Goal: Task Accomplishment & Management: Manage account settings

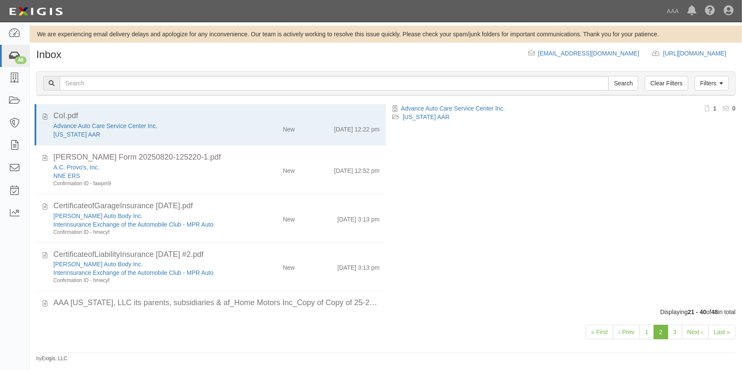
click at [15, 55] on icon at bounding box center [15, 56] width 12 height 10
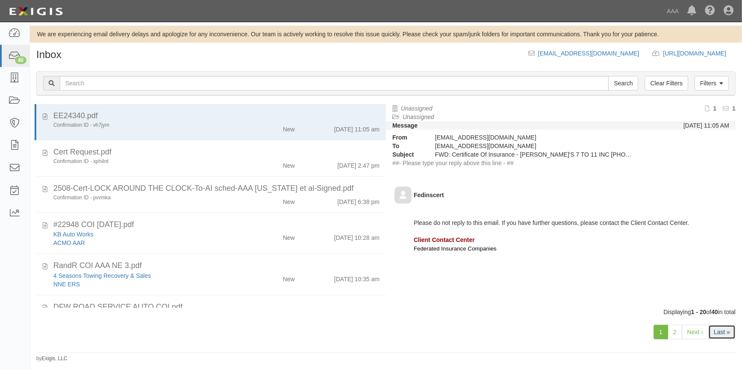
click at [721, 334] on link "Last »" at bounding box center [721, 332] width 27 height 15
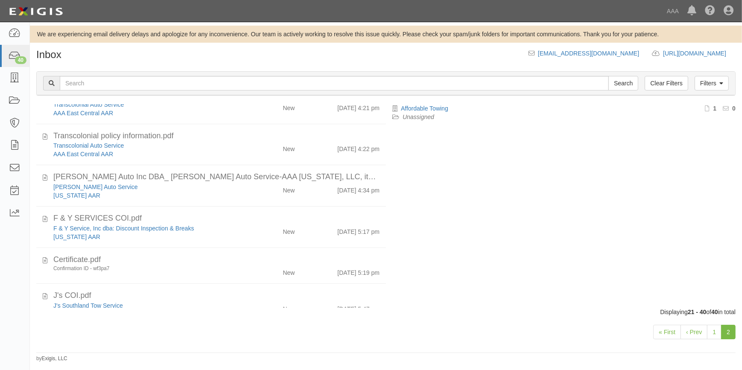
scroll to position [94, 0]
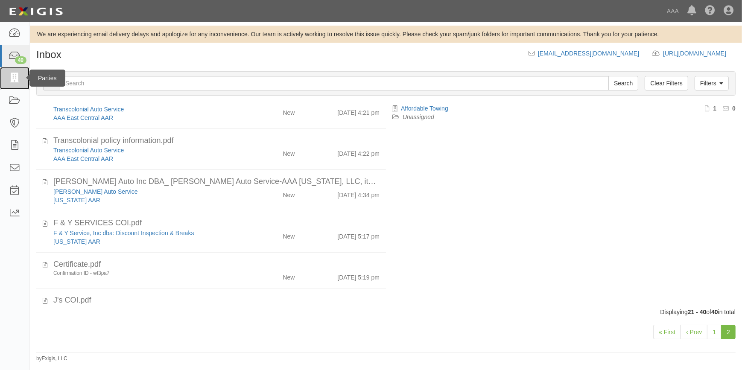
click at [9, 76] on icon at bounding box center [15, 78] width 12 height 10
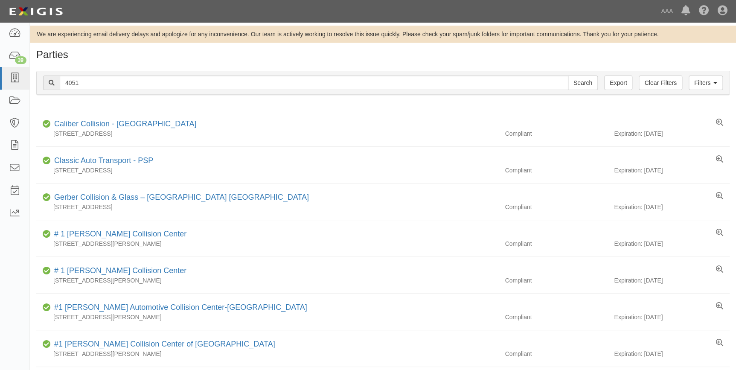
type input "4051"
click at [568, 76] on input "Search" at bounding box center [583, 83] width 30 height 15
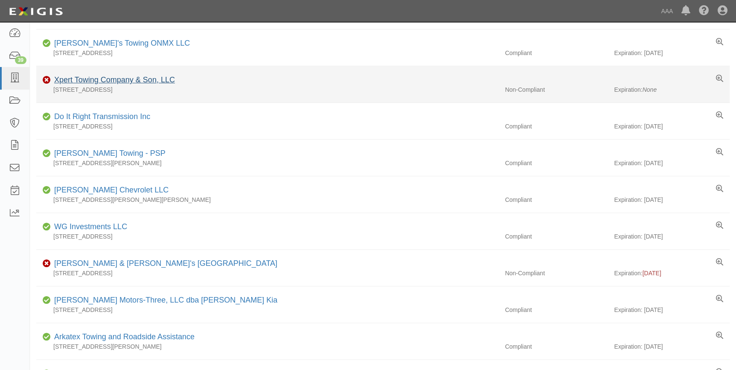
scroll to position [155, 0]
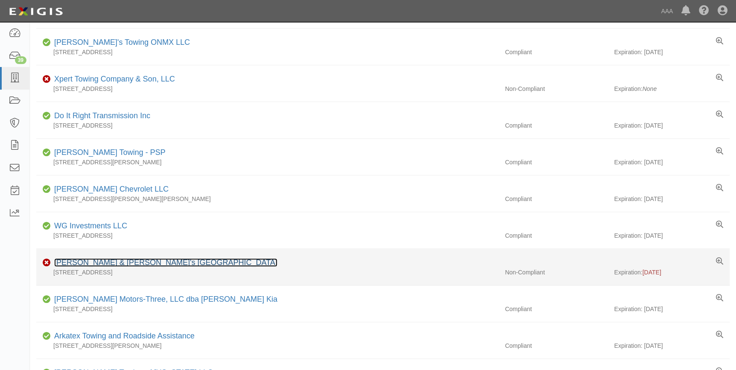
click at [79, 261] on link "[PERSON_NAME] & [PERSON_NAME]'s [GEOGRAPHIC_DATA]" at bounding box center [165, 262] width 223 height 9
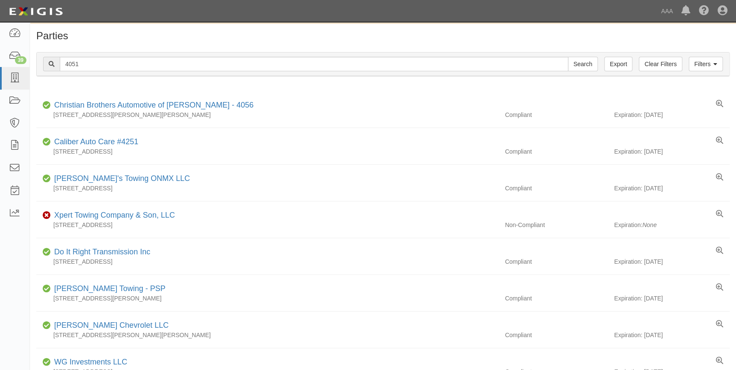
scroll to position [0, 0]
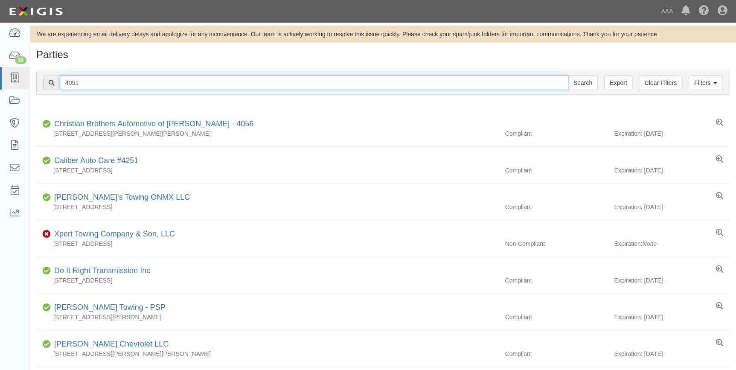
drag, startPoint x: 135, startPoint y: 87, endPoint x: 49, endPoint y: 82, distance: 85.9
click at [49, 82] on div "4051 Search" at bounding box center [320, 83] width 555 height 15
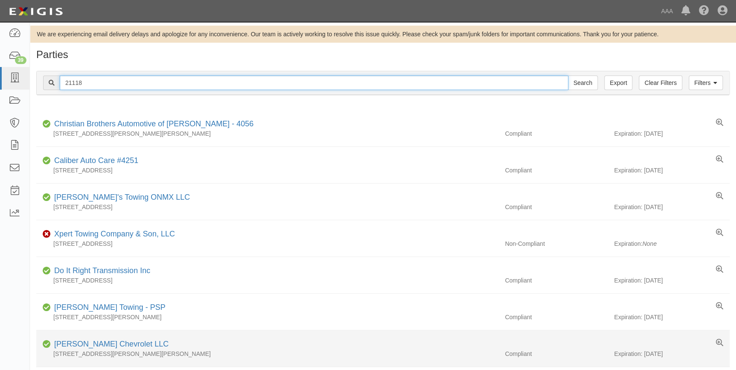
type input "21118"
click at [568, 76] on input "Search" at bounding box center [583, 83] width 30 height 15
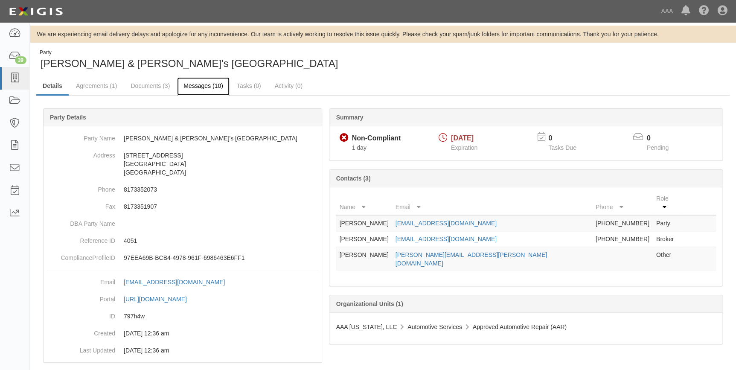
click at [209, 89] on link "Messages (10)" at bounding box center [203, 86] width 52 height 18
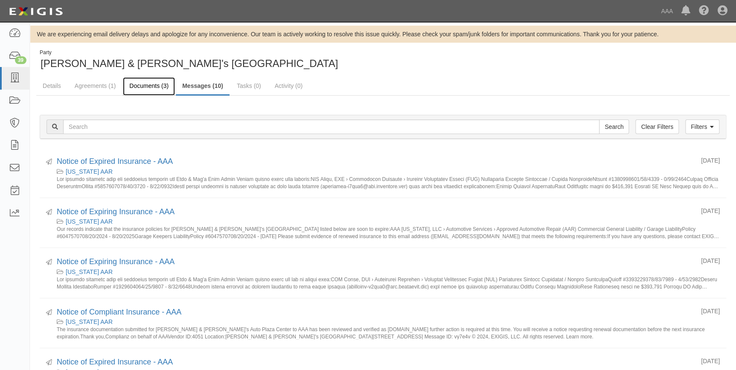
click at [154, 88] on link "Documents (3)" at bounding box center [149, 86] width 52 height 18
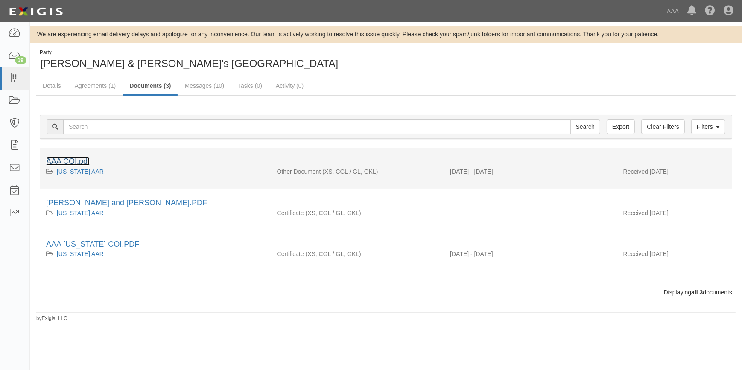
click at [87, 159] on link "AAA COI.pdf" at bounding box center [68, 161] width 44 height 9
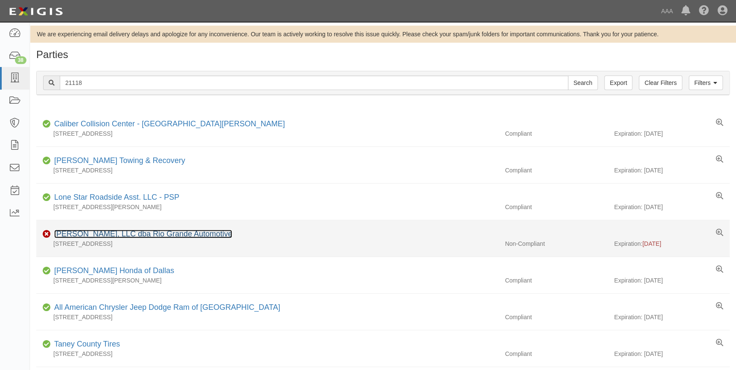
click at [112, 232] on link "[PERSON_NAME], LLC dba Rio Grande Automotive" at bounding box center [143, 234] width 178 height 9
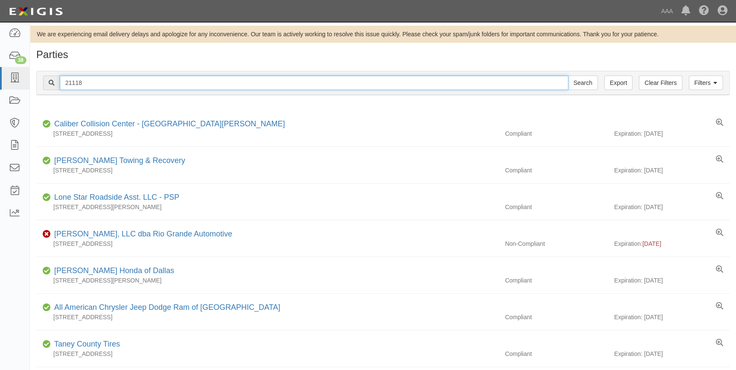
drag, startPoint x: 111, startPoint y: 79, endPoint x: 50, endPoint y: 93, distance: 62.4
click at [50, 93] on div "Filters Clear Filters Export 21118 Search Filters" at bounding box center [383, 82] width 693 height 23
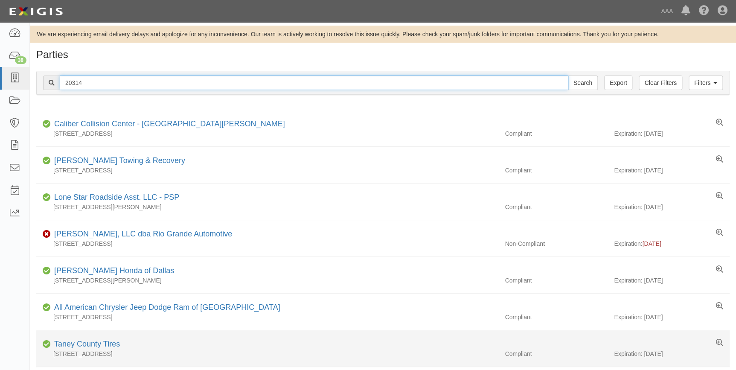
type input "20314"
click at [568, 76] on input "Search" at bounding box center [583, 83] width 30 height 15
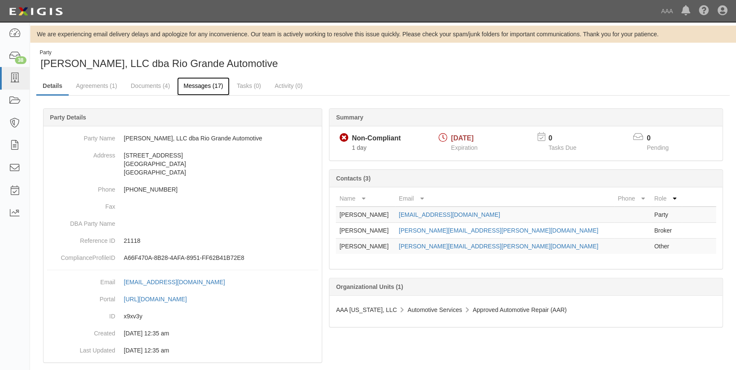
click at [191, 86] on link "Messages (17)" at bounding box center [203, 86] width 52 height 18
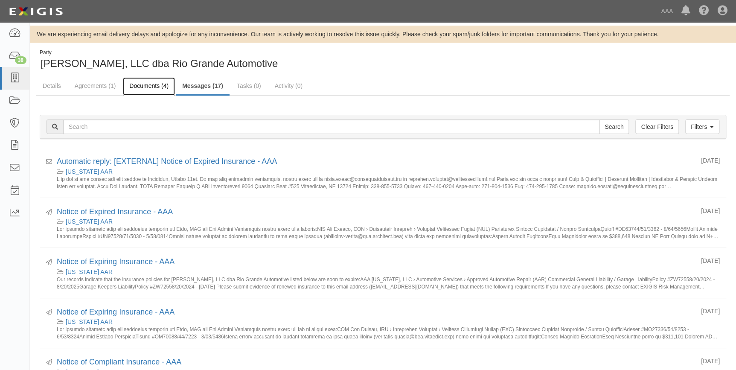
click at [151, 85] on link "Documents (4)" at bounding box center [149, 86] width 52 height 18
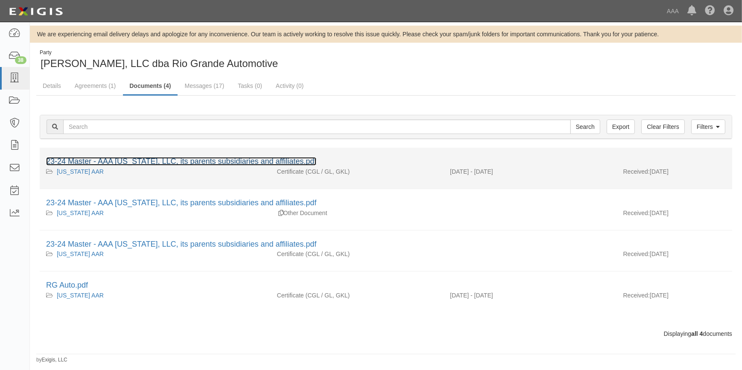
drag, startPoint x: 0, startPoint y: 0, endPoint x: 166, endPoint y: 160, distance: 230.3
click at [166, 160] on link "23-24 Master - AAA [US_STATE], LLC, its parents subsidiaries and affiliates.pdf" at bounding box center [181, 161] width 270 height 9
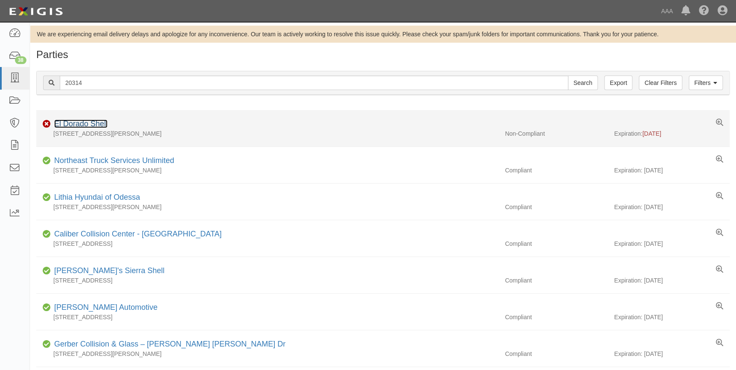
click at [77, 121] on link "El Dorado Shell" at bounding box center [80, 123] width 53 height 9
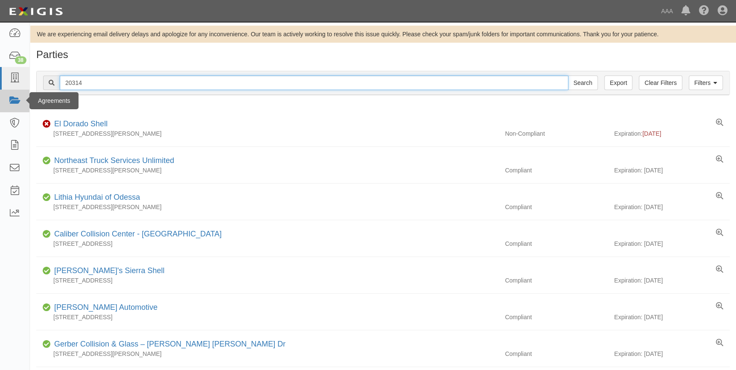
drag, startPoint x: 93, startPoint y: 85, endPoint x: 9, endPoint y: 96, distance: 84.9
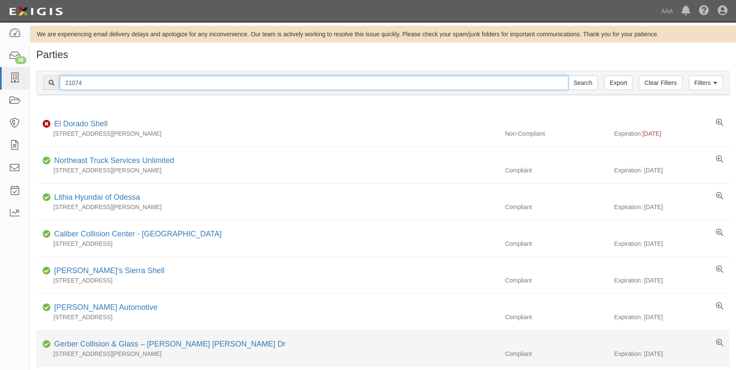
type input "21074"
click at [568, 76] on input "Search" at bounding box center [583, 83] width 30 height 15
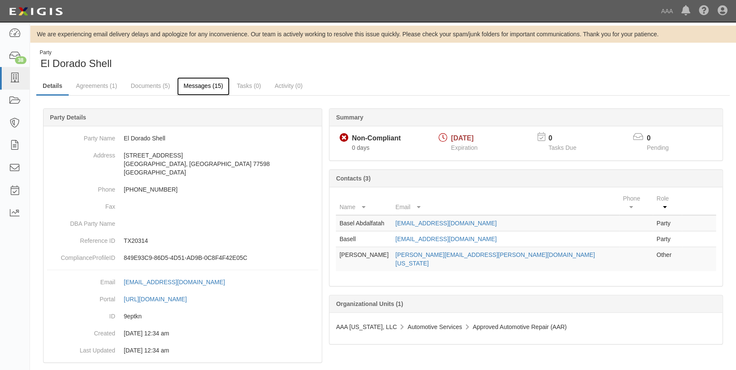
click at [189, 87] on link "Messages (15)" at bounding box center [203, 86] width 52 height 18
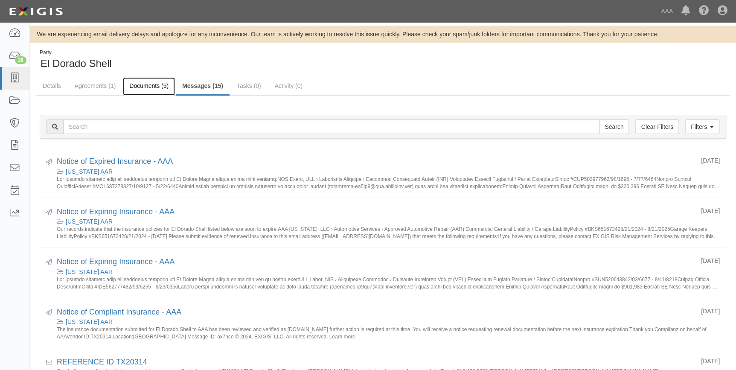
click at [144, 85] on link "Documents (5)" at bounding box center [149, 86] width 52 height 18
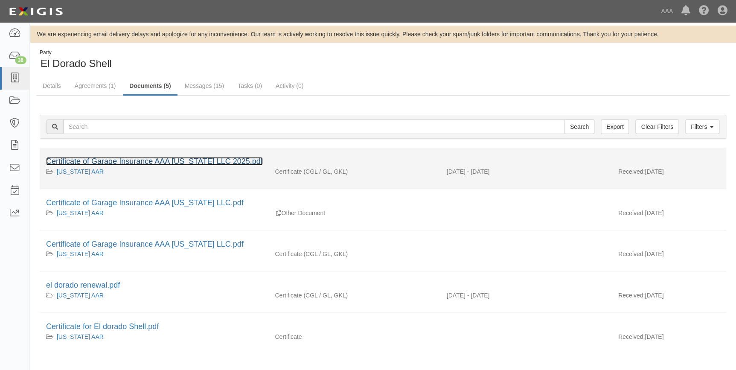
click at [138, 165] on link "Certificate of Garage Insurance AAA [US_STATE] LLC 2025.pdf" at bounding box center [154, 161] width 217 height 9
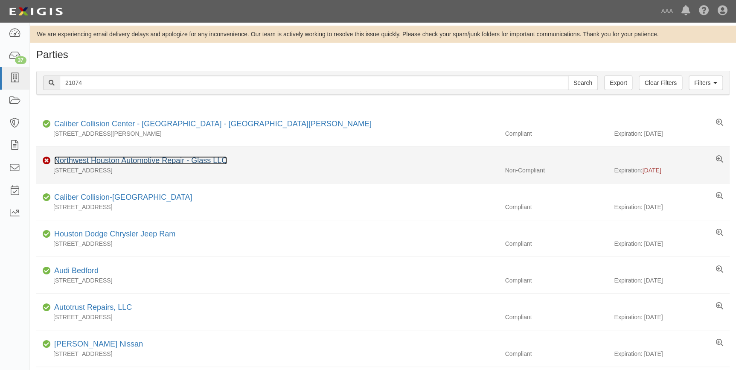
click at [95, 161] on link "Northwest Houston Automotive Repair - Glass LLC" at bounding box center [140, 160] width 173 height 9
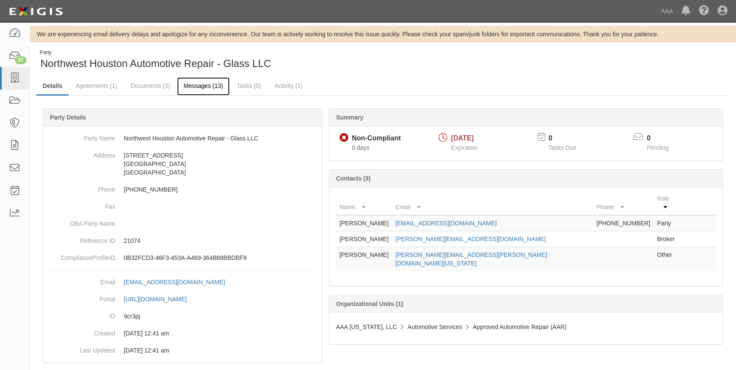
click at [190, 85] on link "Messages (13)" at bounding box center [203, 86] width 52 height 18
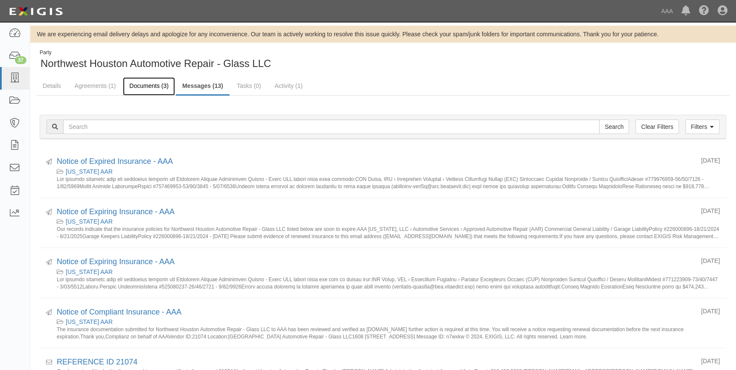
click at [154, 84] on link "Documents (3)" at bounding box center [149, 86] width 52 height 18
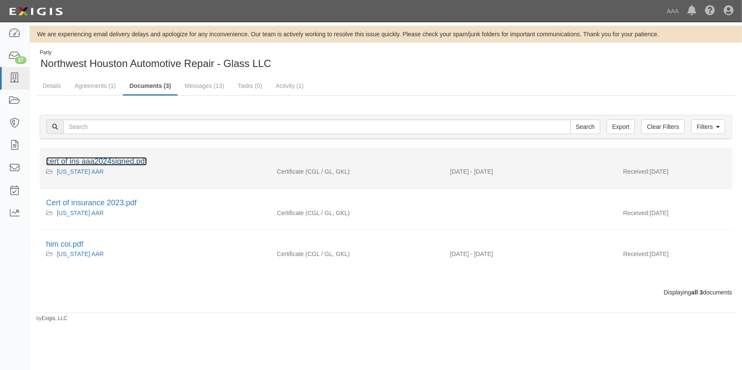
click at [143, 162] on link "cert of ins aaa2024signed.pdf" at bounding box center [96, 161] width 101 height 9
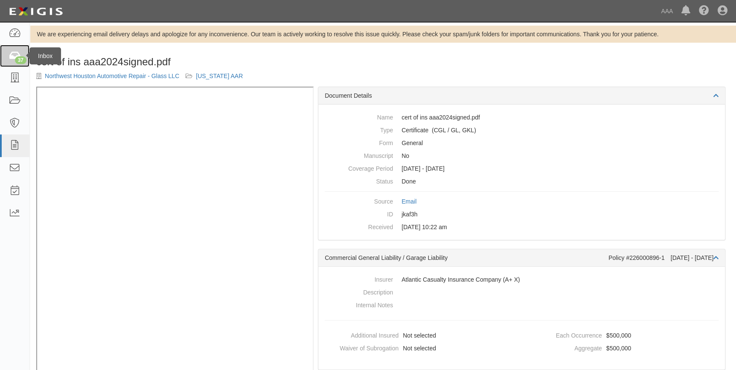
click at [12, 51] on icon at bounding box center [15, 56] width 12 height 10
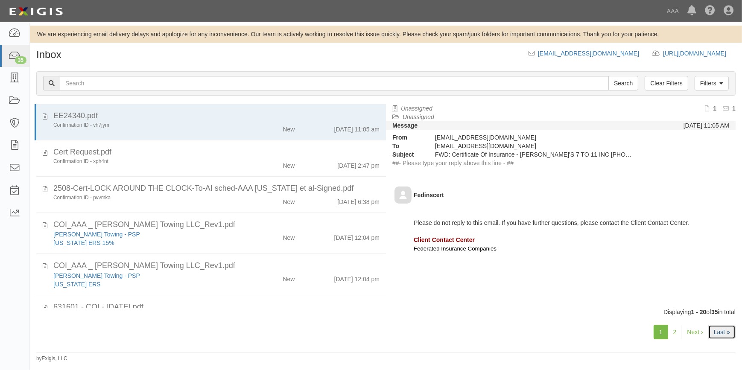
click at [725, 330] on link "Last »" at bounding box center [721, 332] width 27 height 15
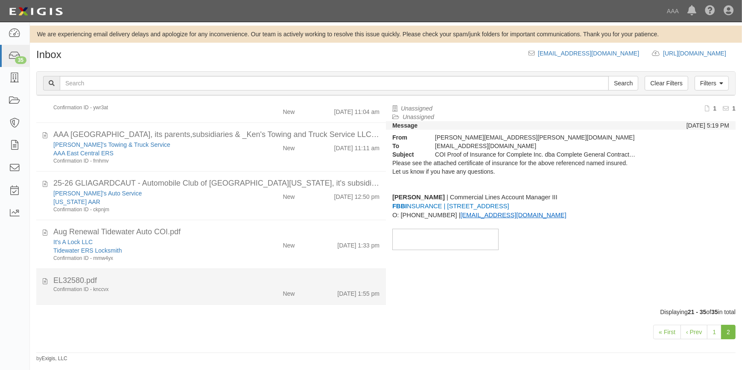
scroll to position [444, 0]
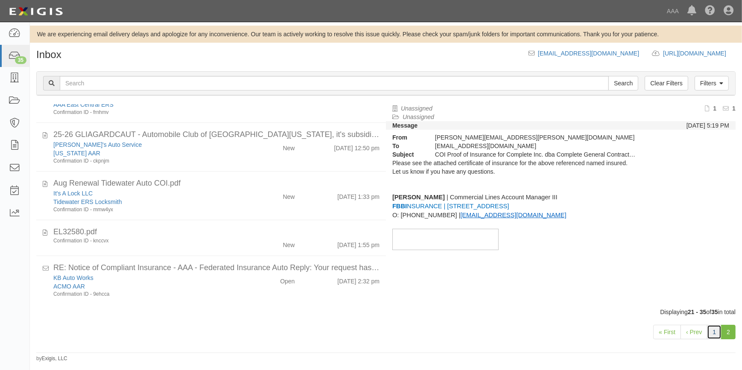
click at [716, 337] on link "1" at bounding box center [714, 332] width 15 height 15
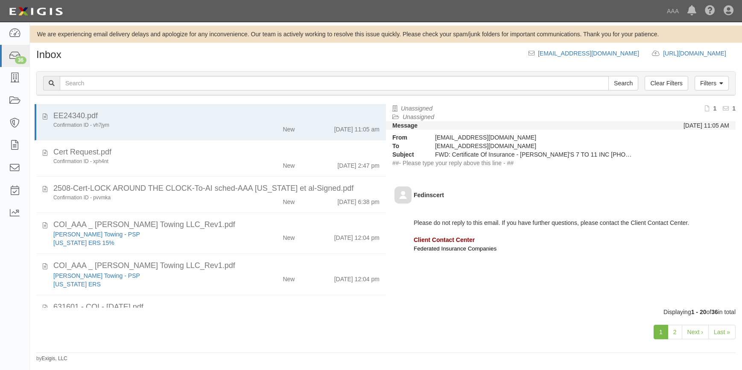
click at [723, 332] on link "Last »" at bounding box center [721, 332] width 27 height 15
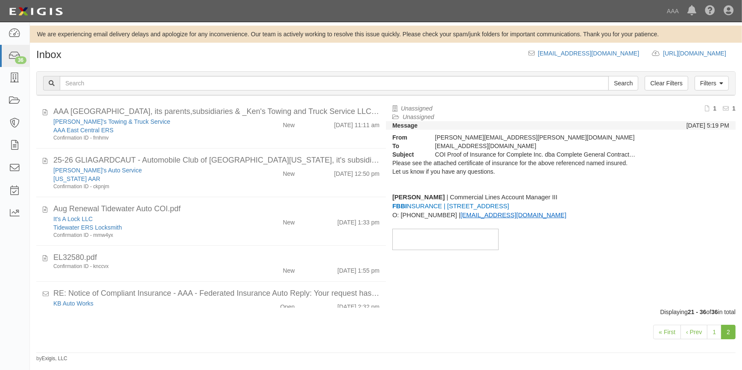
scroll to position [492, 0]
